Goal: Task Accomplishment & Management: Manage account settings

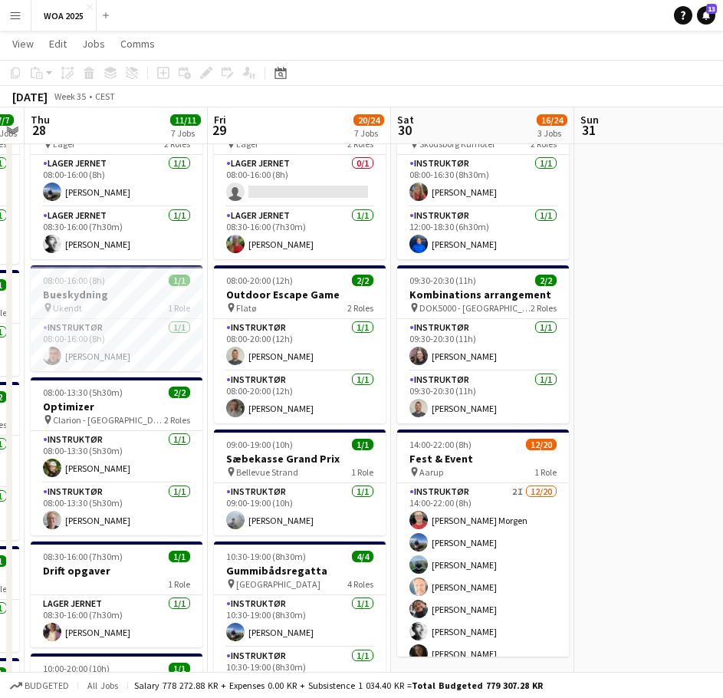
scroll to position [0, 526]
click at [217, 267] on app-calendar-viewport "Mon 25 6/6 5 Jobs Tue 26 9/9 4 Jobs Wed 27 7/7 5 Jobs Thu 28 11/11 7 Jobs Fri 2…" at bounding box center [361, 682] width 723 height 1398
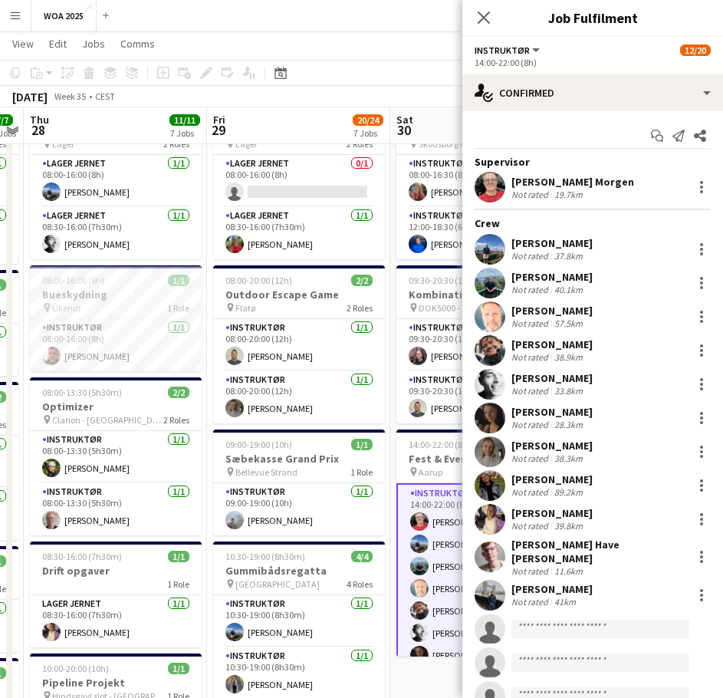
click at [420, 470] on span "Aarup" at bounding box center [431, 471] width 24 height 11
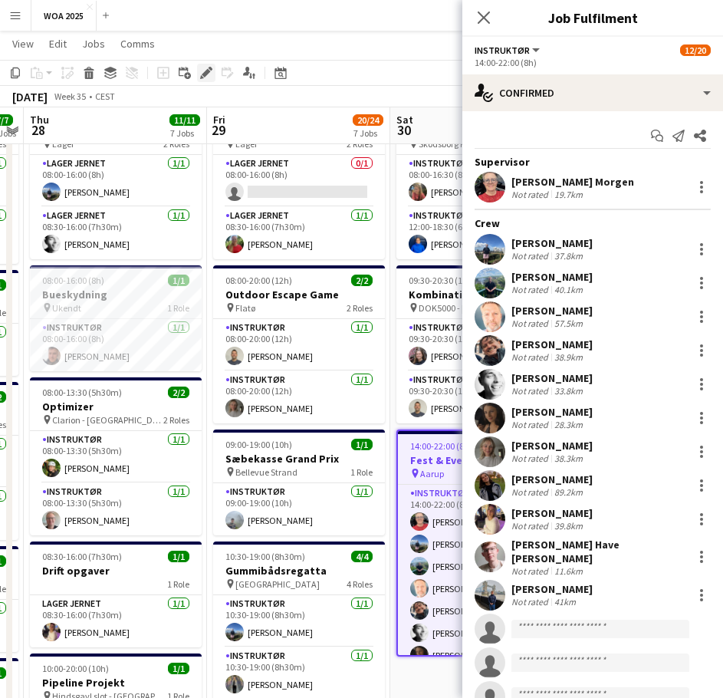
click at [203, 67] on icon "Edit" at bounding box center [206, 73] width 12 height 12
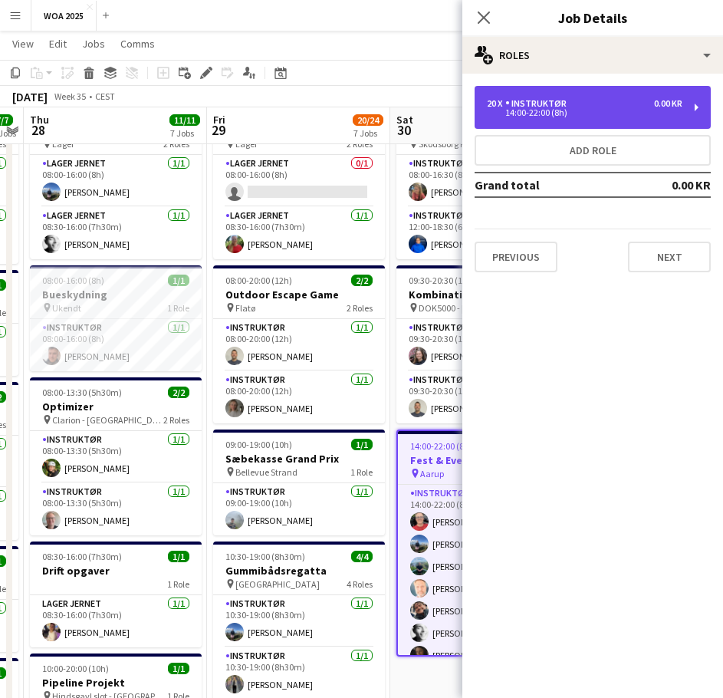
click at [560, 103] on div "Instruktør" at bounding box center [538, 103] width 67 height 11
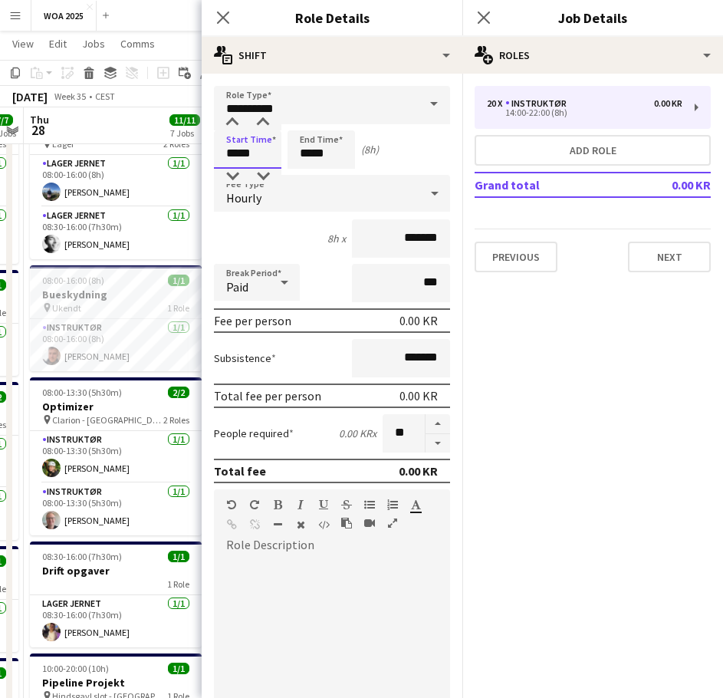
drag, startPoint x: 239, startPoint y: 153, endPoint x: 205, endPoint y: 154, distance: 34.5
click at [205, 154] on form "**********" at bounding box center [332, 540] width 261 height 908
type input "*****"
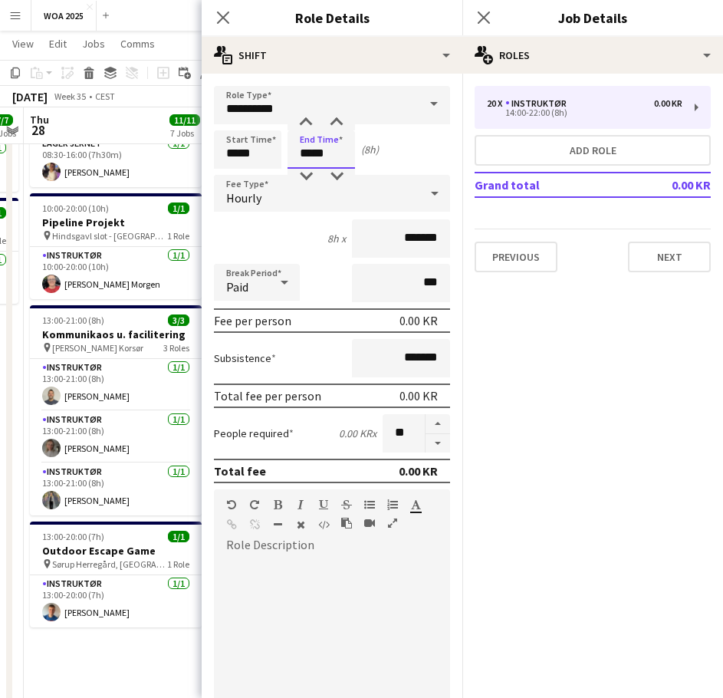
scroll to position [297, 0]
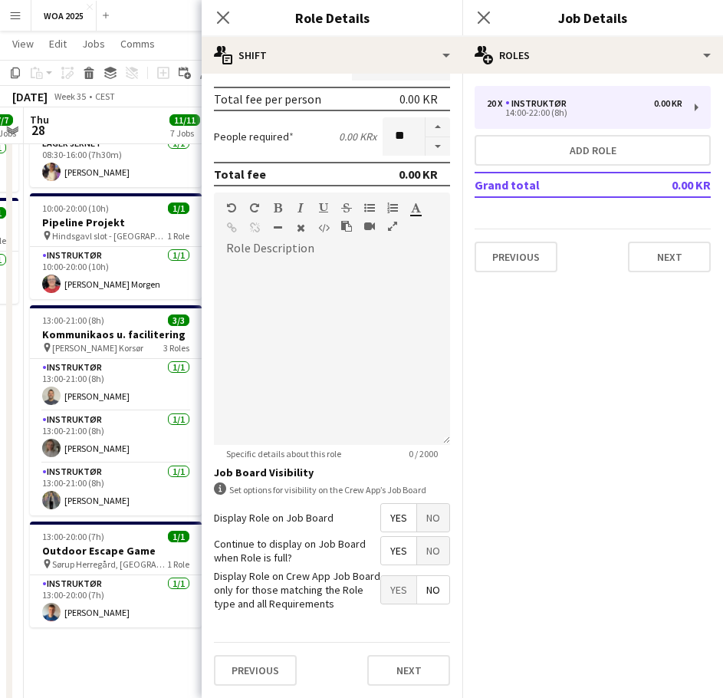
type input "*****"
click at [393, 646] on div "Previous Next" at bounding box center [332, 670] width 236 height 56
click at [399, 672] on button "Next" at bounding box center [408, 670] width 83 height 31
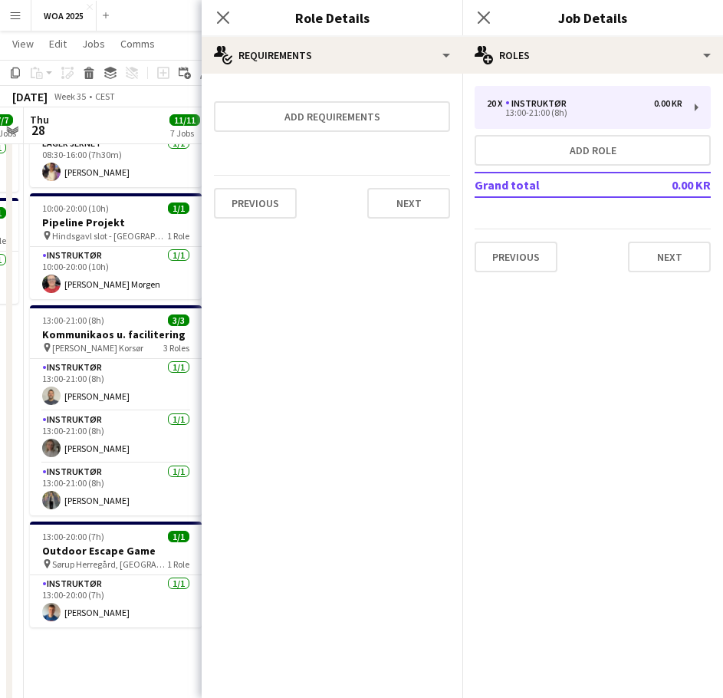
scroll to position [0, 0]
click at [422, 198] on button "Next" at bounding box center [408, 203] width 83 height 31
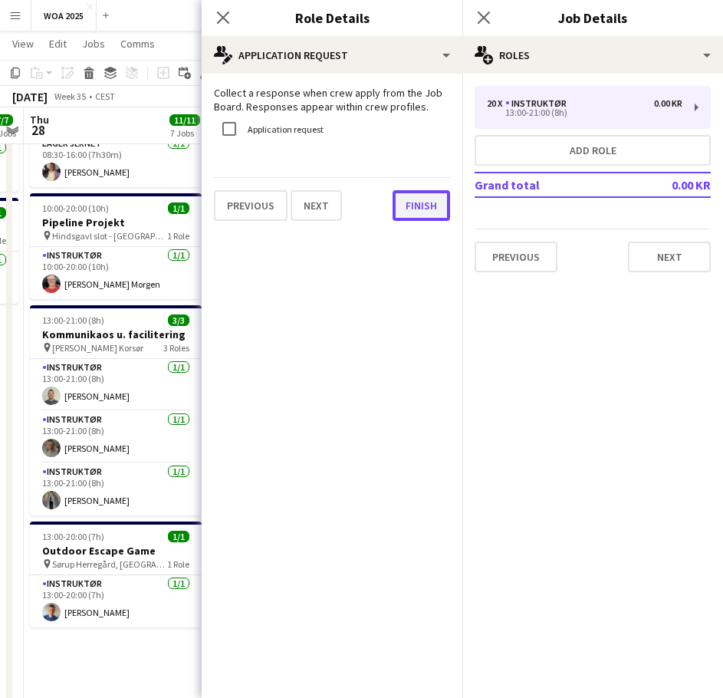
click at [429, 209] on button "Finish" at bounding box center [421, 205] width 57 height 31
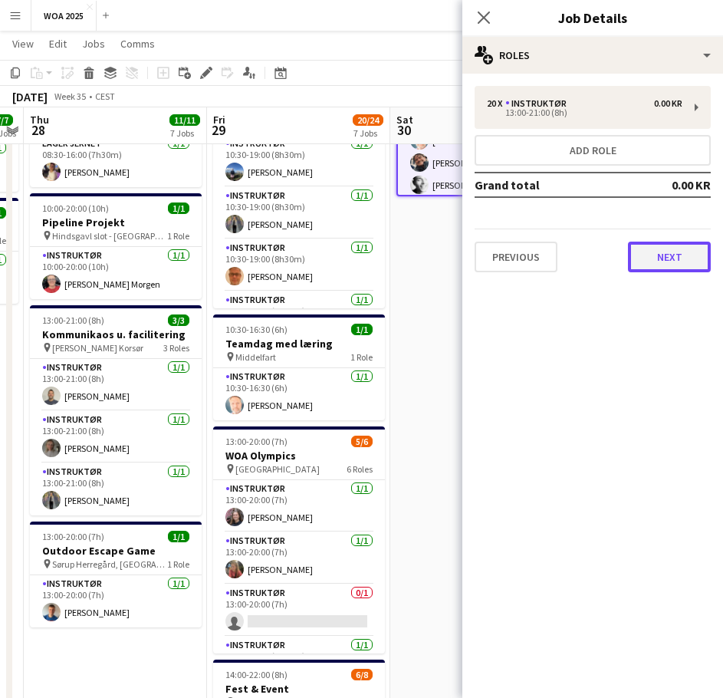
click at [658, 260] on button "Next" at bounding box center [669, 256] width 83 height 31
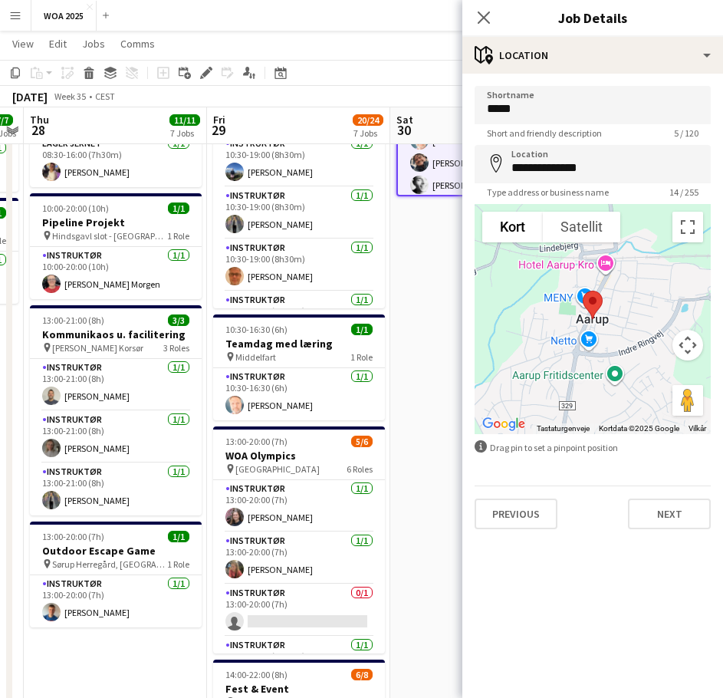
click at [487, 6] on div "Close pop-in" at bounding box center [483, 17] width 43 height 35
click at [494, 25] on app-icon "Close pop-in" at bounding box center [484, 18] width 22 height 22
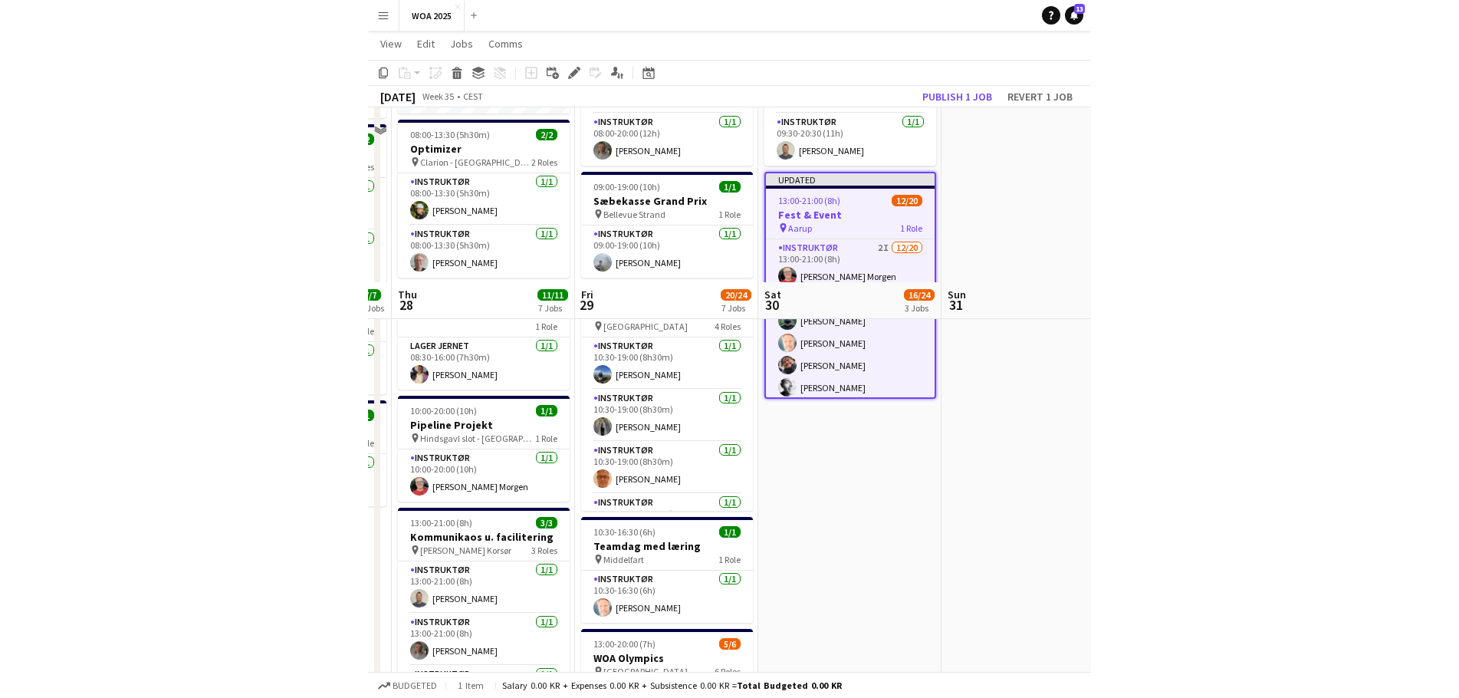
scroll to position [153, 0]
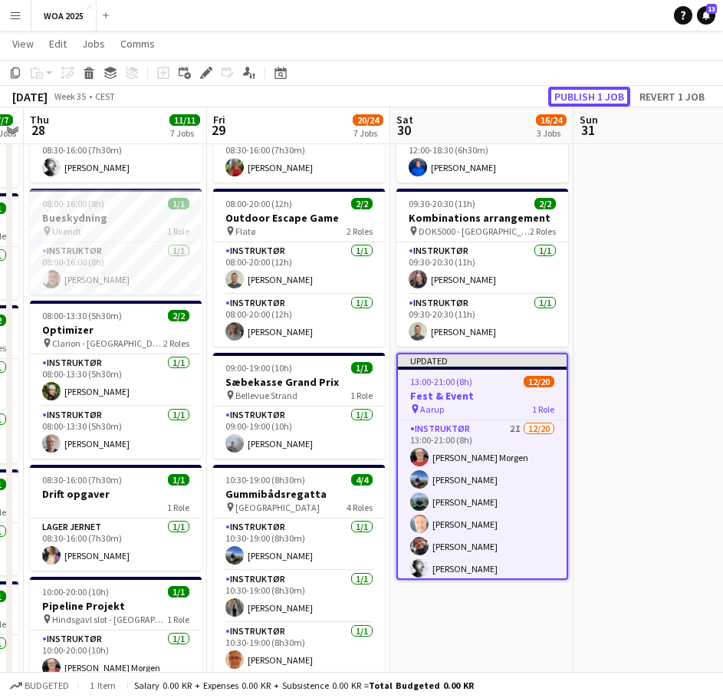
click at [579, 100] on button "Publish 1 job" at bounding box center [589, 97] width 82 height 20
